Goal: Communication & Community: Answer question/provide support

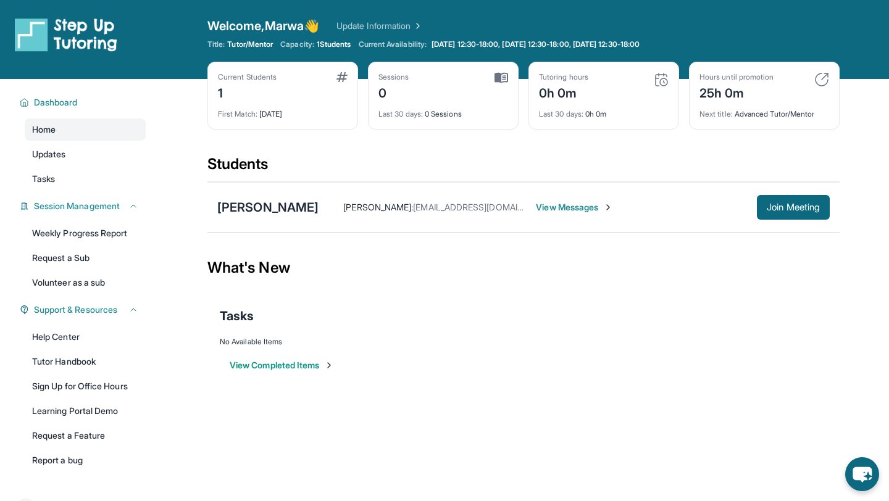
click at [270, 197] on div "[PERSON_NAME] [PERSON_NAME] : [EMAIL_ADDRESS][DOMAIN_NAME] View Messages Join M…" at bounding box center [523, 207] width 632 height 51
click at [270, 209] on div "[PERSON_NAME]" at bounding box center [267, 207] width 101 height 17
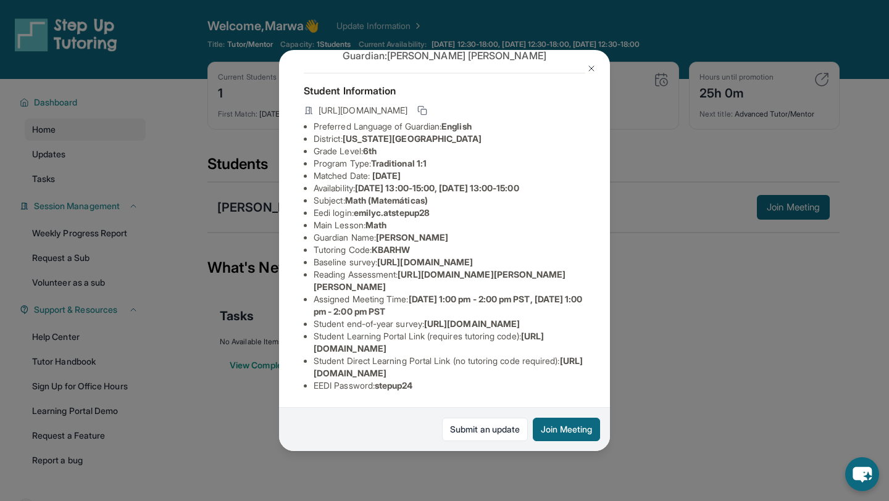
scroll to position [68, 0]
drag, startPoint x: 314, startPoint y: 185, endPoint x: 462, endPoint y: 186, distance: 148.2
click at [462, 207] on li "Eedi login : emilyc.atstepup28" at bounding box center [450, 213] width 272 height 12
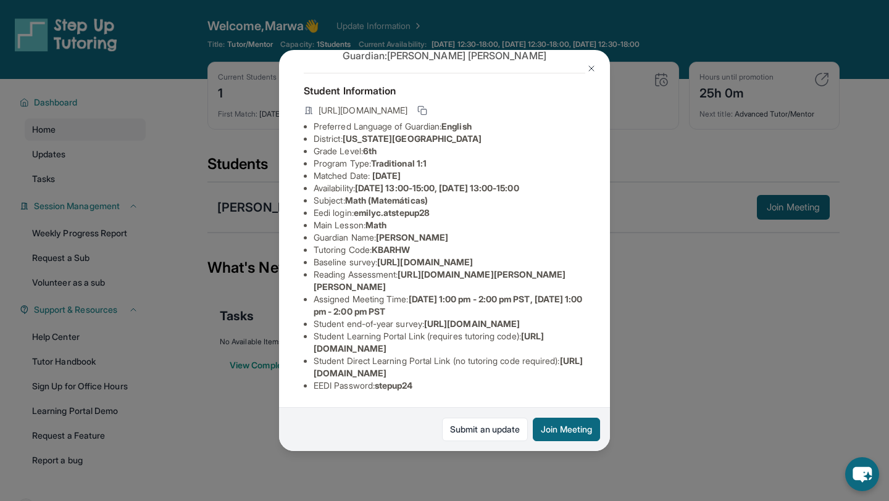
drag, startPoint x: 314, startPoint y: 332, endPoint x: 569, endPoint y: 351, distance: 255.2
click at [569, 351] on li "Student Learning Portal Link (requires tutoring code) : [URL][DOMAIN_NAME]" at bounding box center [450, 342] width 272 height 25
drag, startPoint x: 316, startPoint y: 359, endPoint x: 473, endPoint y: 379, distance: 158.7
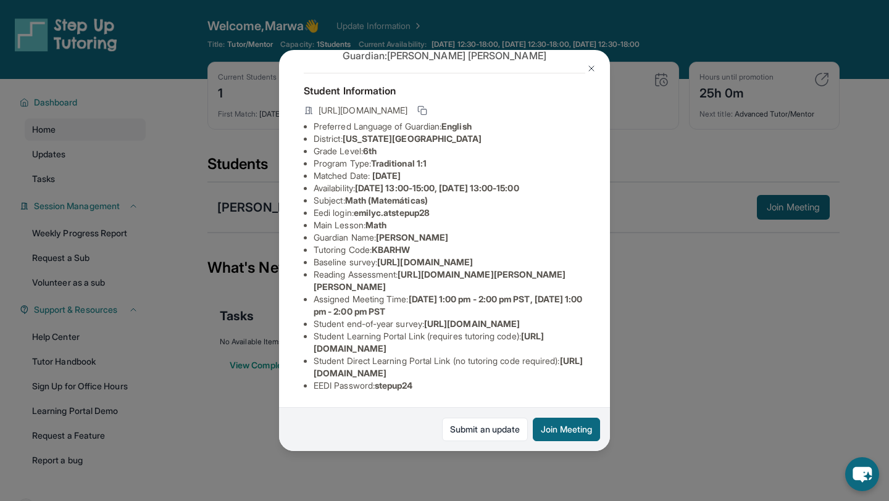
click at [473, 379] on div "[PERSON_NAME] Guardian: [PERSON_NAME] Student Information [URL][DOMAIN_NAME] Pr…" at bounding box center [444, 250] width 331 height 401
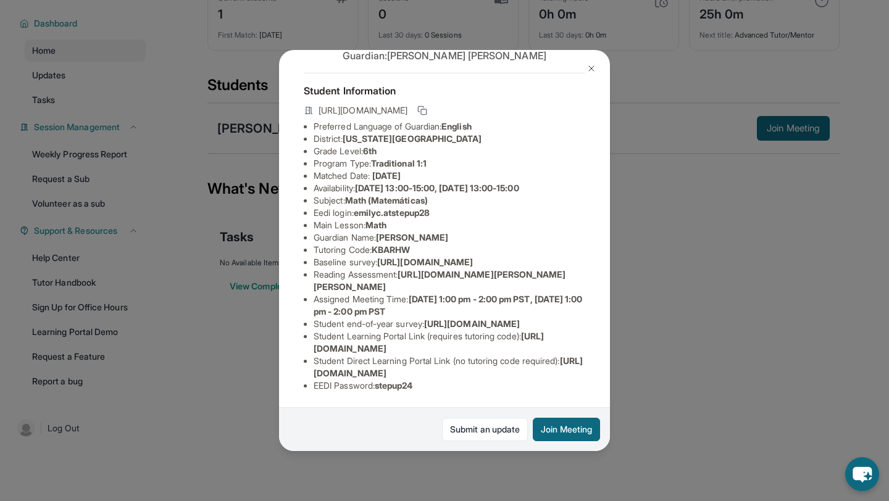
scroll to position [143, 0]
copy li "Student Direct Learning Portal Link (no tutoring code required) : [URL][DOMAIN_…"
click at [458, 293] on li "Assigned Meeting Time : [DATE] 1:00 pm - 2:00 pm PST, [DATE] 1:00 pm - 2:00 pm …" at bounding box center [450, 305] width 272 height 25
drag, startPoint x: 312, startPoint y: 398, endPoint x: 568, endPoint y: 398, distance: 256.3
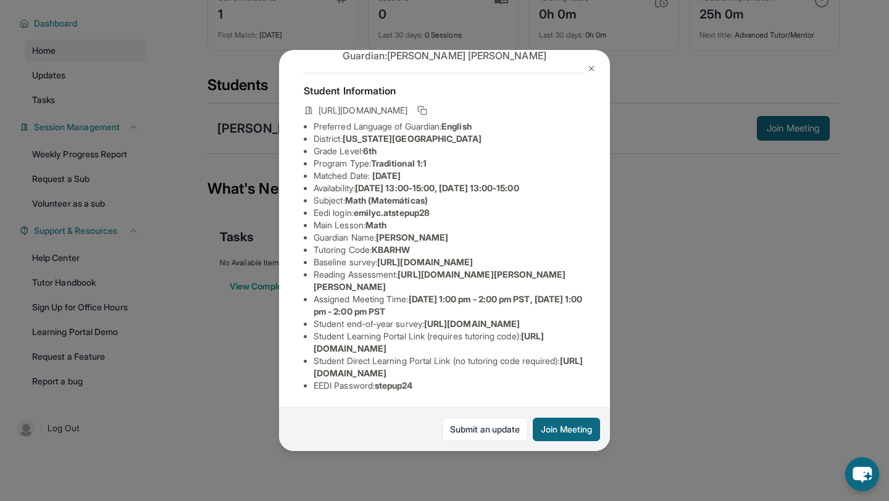
click at [568, 392] on ul "Preferred Language of Guardian: English District: [US_STATE][GEOGRAPHIC_DATA] P…" at bounding box center [445, 256] width 282 height 272
copy span "[URL][DOMAIN_NAME]"
click at [697, 204] on div "[PERSON_NAME] Guardian: [PERSON_NAME] Student Information [URL][DOMAIN_NAME] Pr…" at bounding box center [444, 250] width 889 height 501
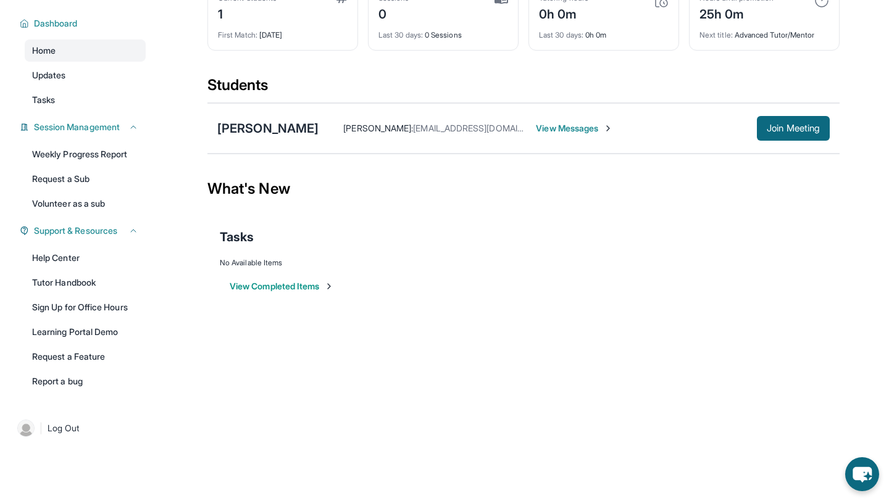
scroll to position [0, 0]
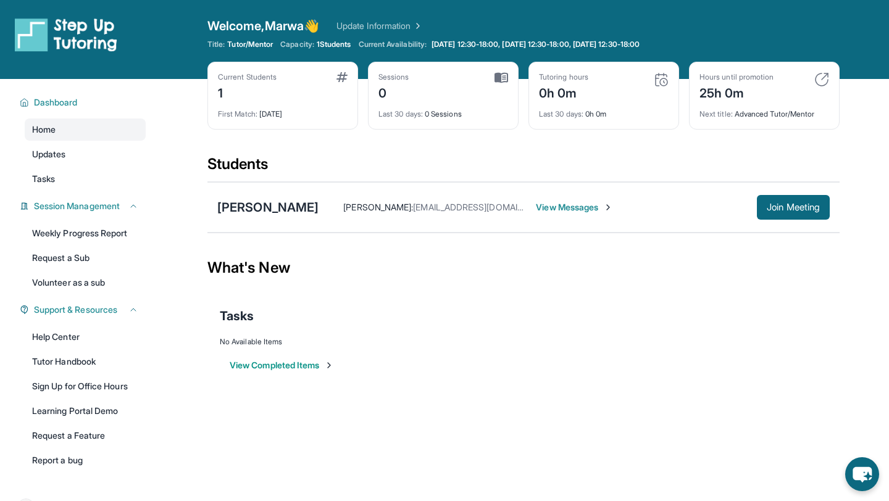
click at [574, 211] on span "View Messages" at bounding box center [574, 207] width 77 height 12
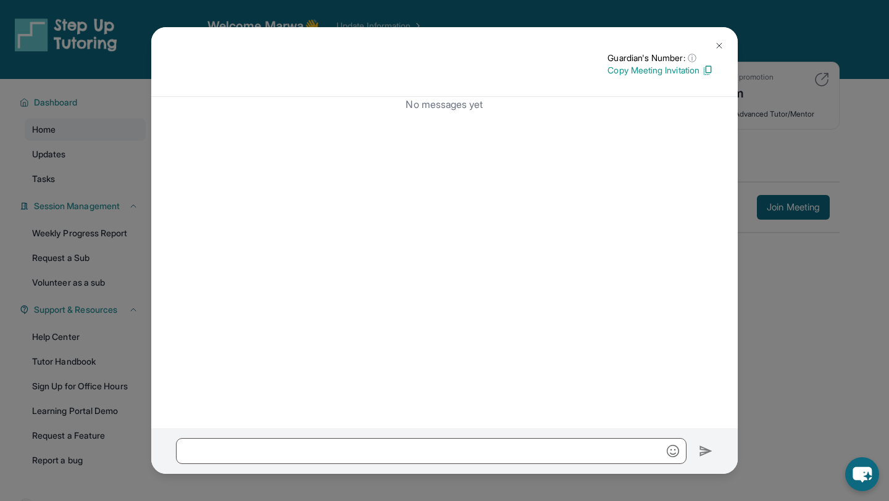
click at [706, 73] on img at bounding box center [707, 70] width 11 height 11
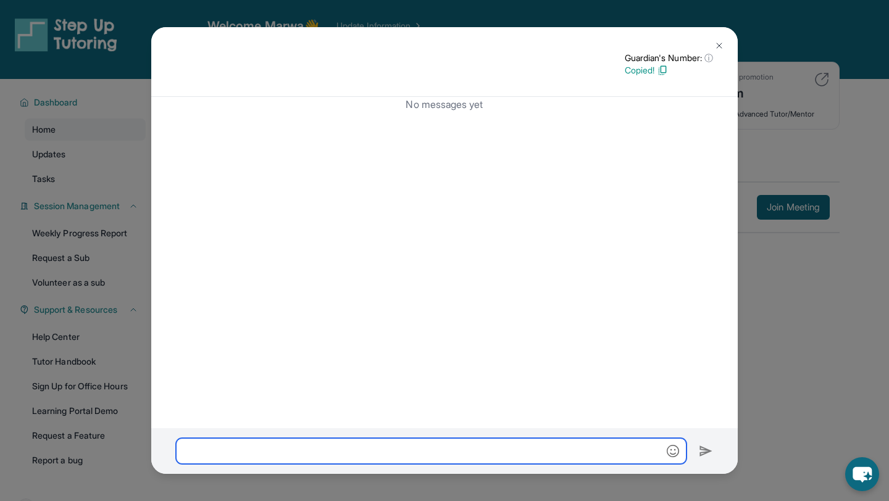
click at [287, 453] on input "text" at bounding box center [431, 451] width 511 height 26
paste input "**********"
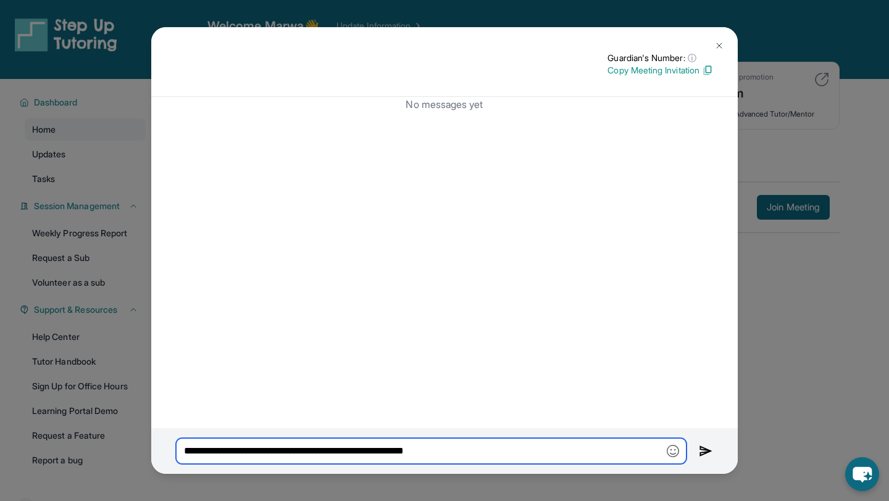
type input "**********"
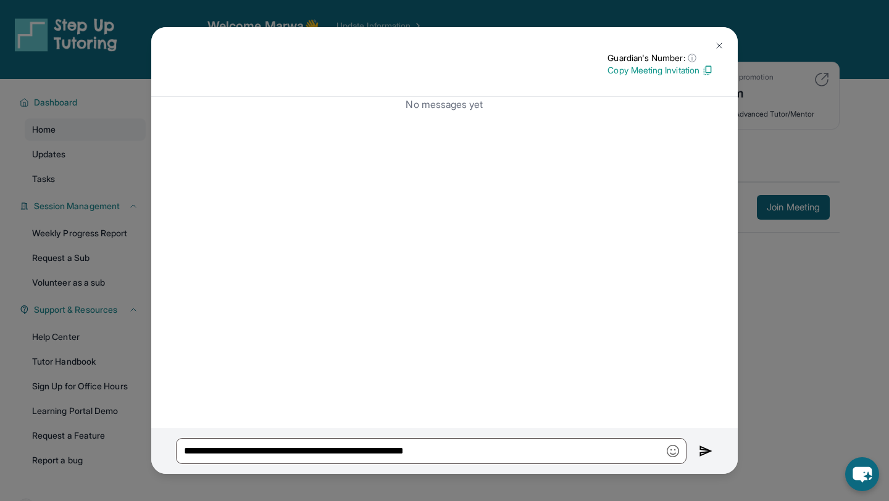
click at [702, 453] on img at bounding box center [706, 451] width 14 height 15
click at [720, 38] on button at bounding box center [719, 45] width 25 height 25
